Goal: Navigation & Orientation: Go to known website

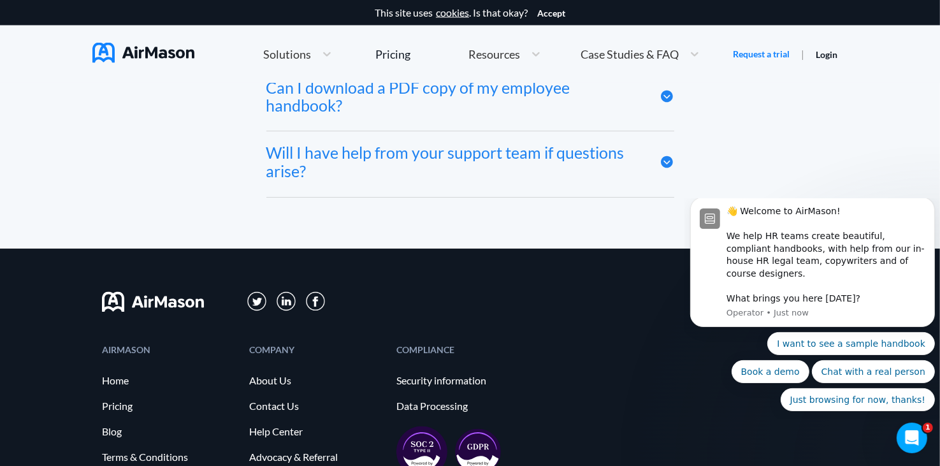
scroll to position [6893, 0]
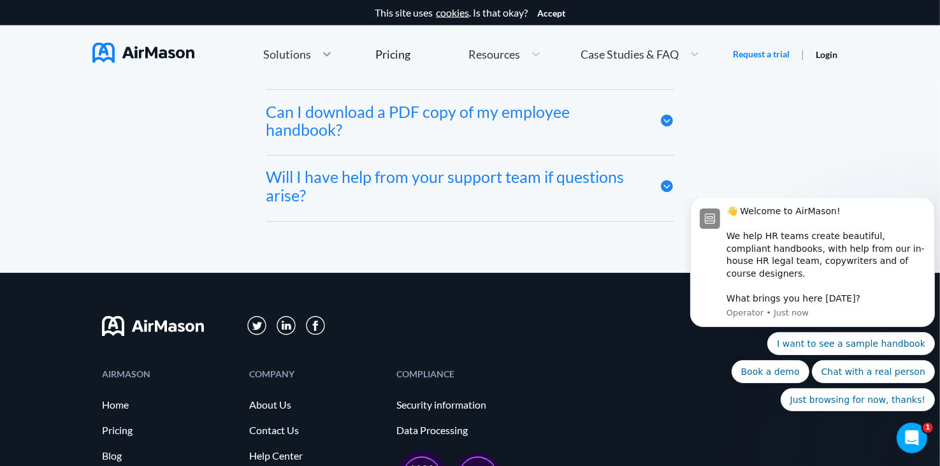
click at [324, 50] on icon at bounding box center [326, 54] width 13 height 13
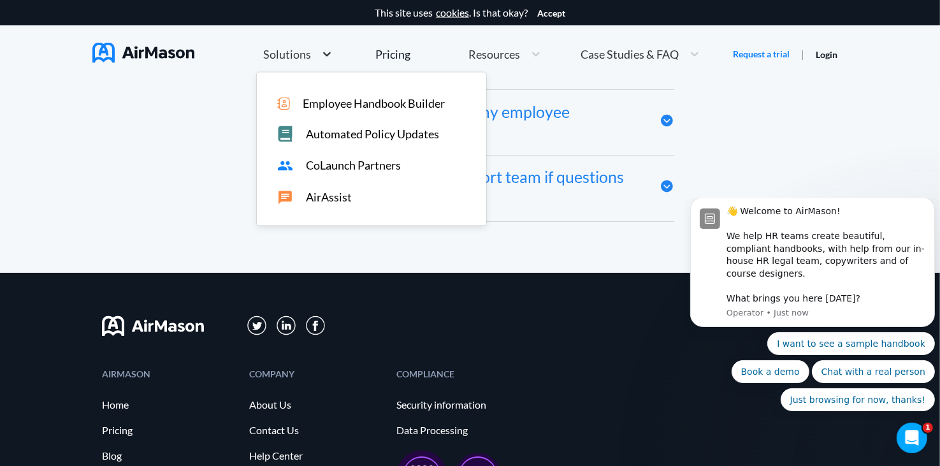
scroll to position [6453, 0]
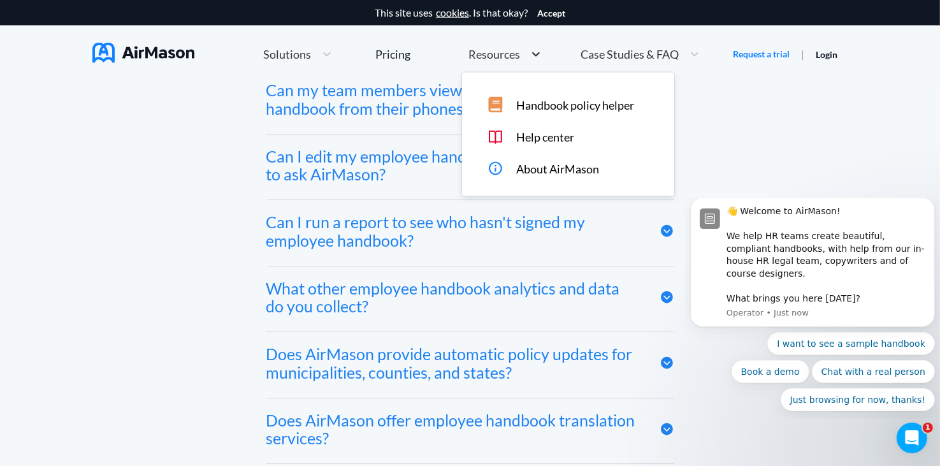
click at [531, 50] on icon at bounding box center [535, 54] width 13 height 13
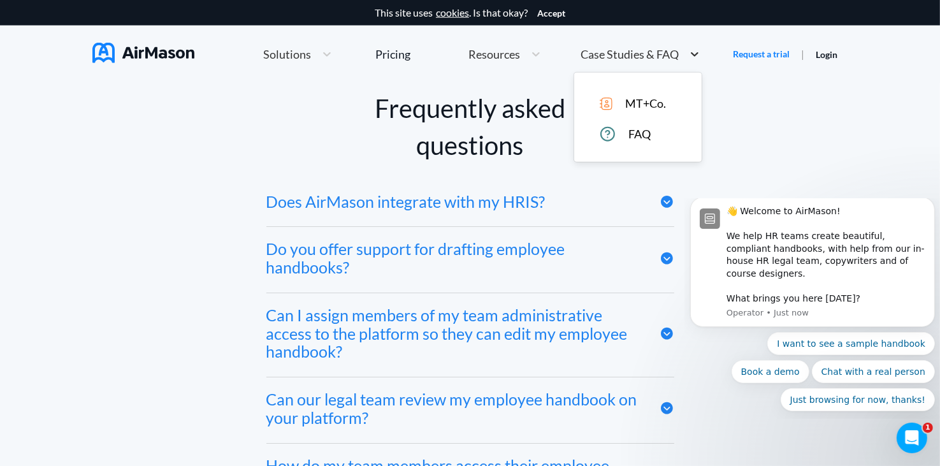
click at [687, 55] on div at bounding box center [694, 54] width 23 height 13
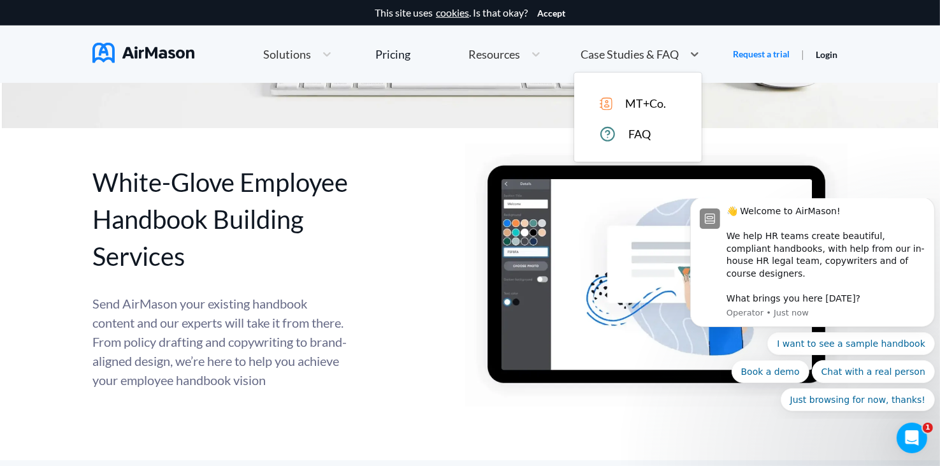
click at [412, 189] on div at bounding box center [598, 276] width 497 height 264
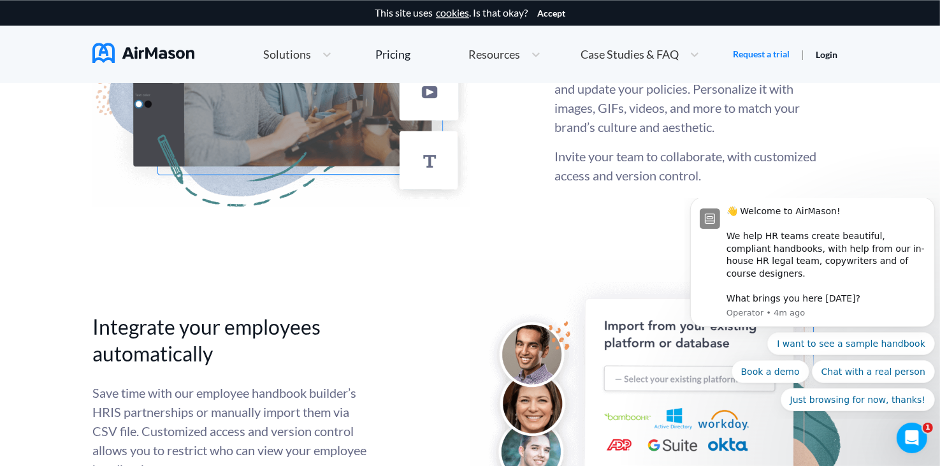
scroll to position [3058, 0]
